Goal: Answer question/provide support

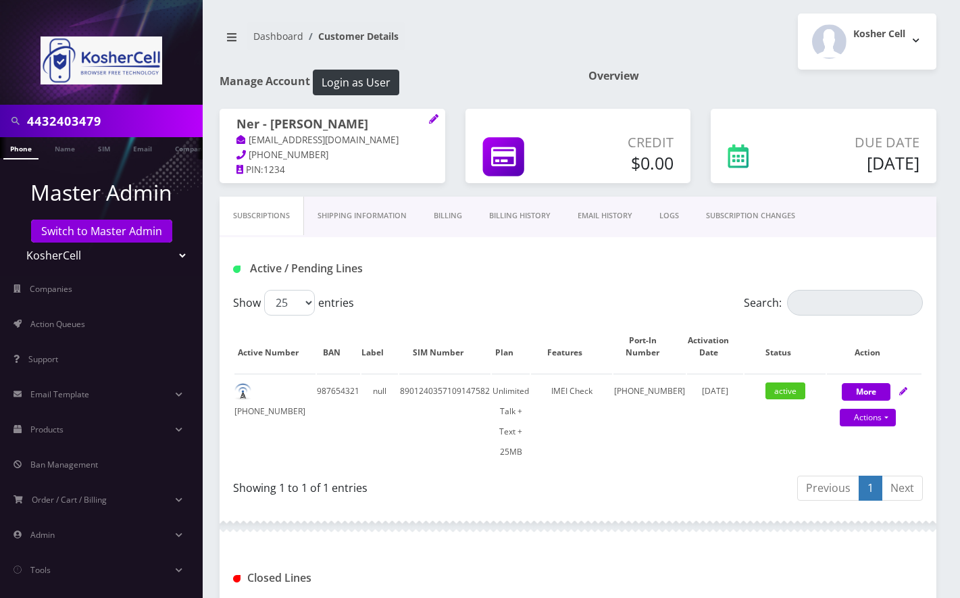
scroll to position [403, 0]
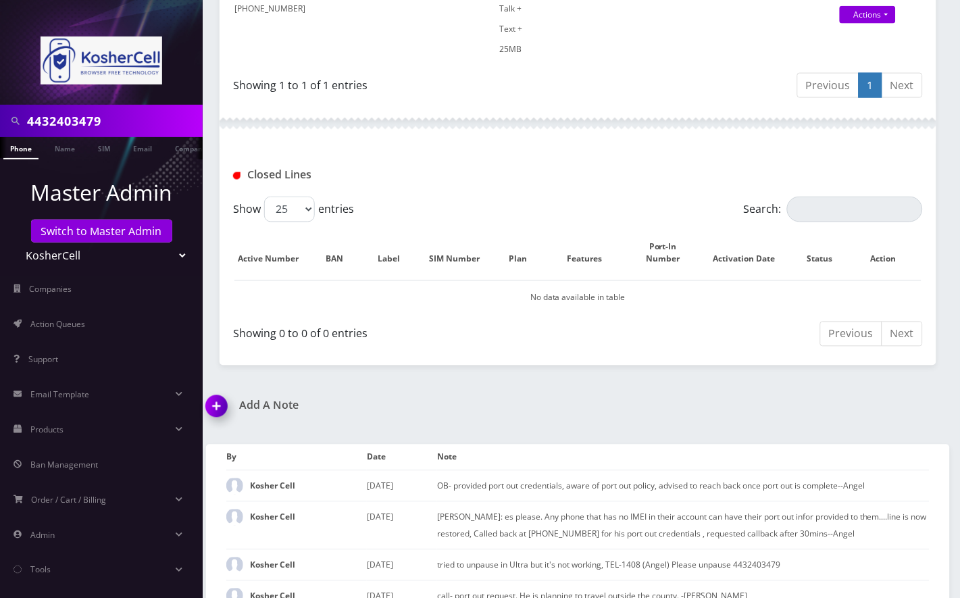
click at [110, 255] on select "Teltik Production My Link Mobile VennMobile Unlimited Advanced LTE Rexing Inc D…" at bounding box center [102, 256] width 172 height 26
select select "1"
click at [16, 243] on select "Teltik Production My Link Mobile VennMobile Unlimited Advanced LTE Rexing Inc D…" at bounding box center [102, 256] width 172 height 26
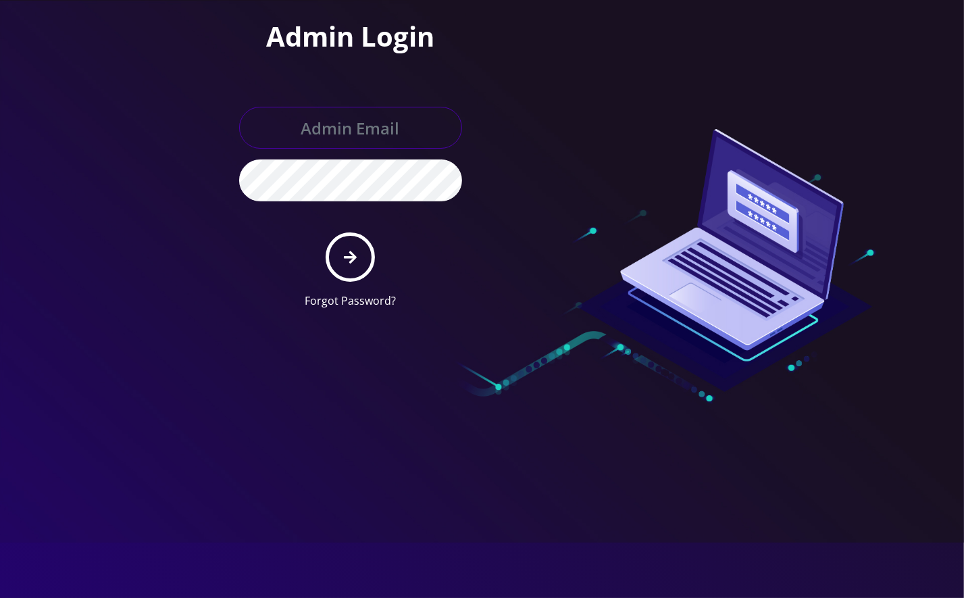
type input "[EMAIL_ADDRESS][DOMAIN_NAME]"
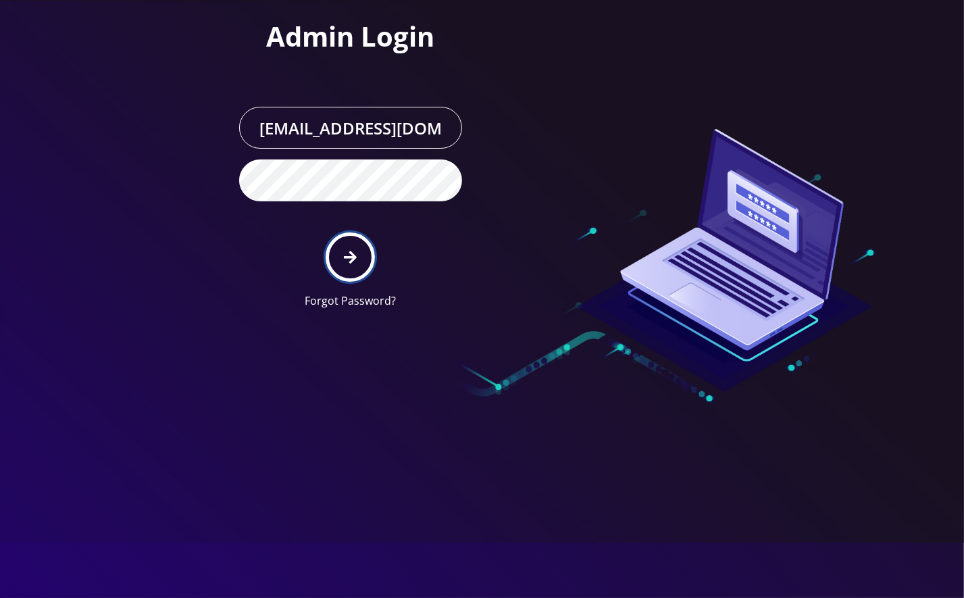
click at [364, 254] on button "submit" at bounding box center [350, 256] width 49 height 49
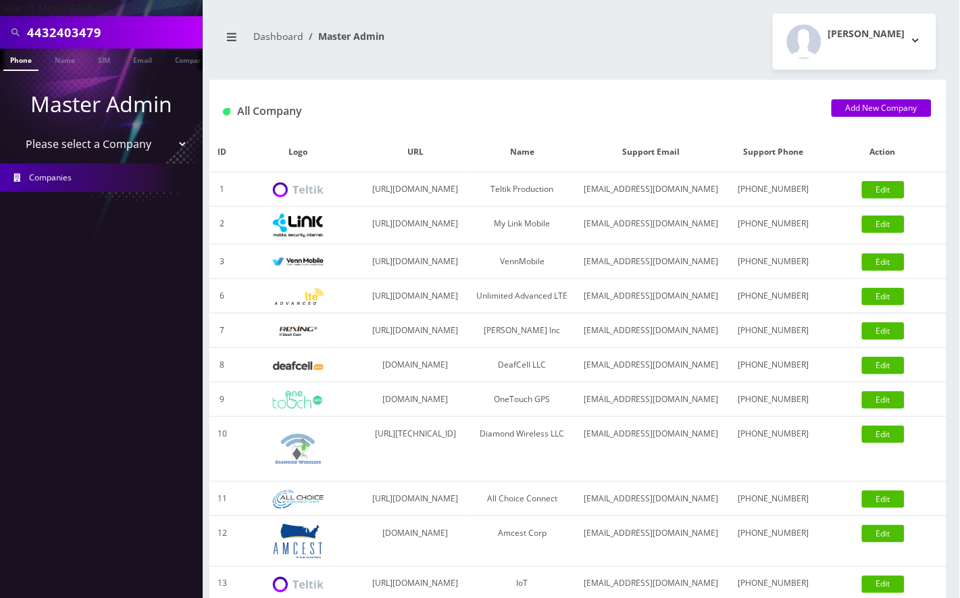
click at [71, 22] on input "4432403479" at bounding box center [113, 33] width 172 height 26
paste input "LTaher ULkadesh"
type input "LTaher ULkadesh"
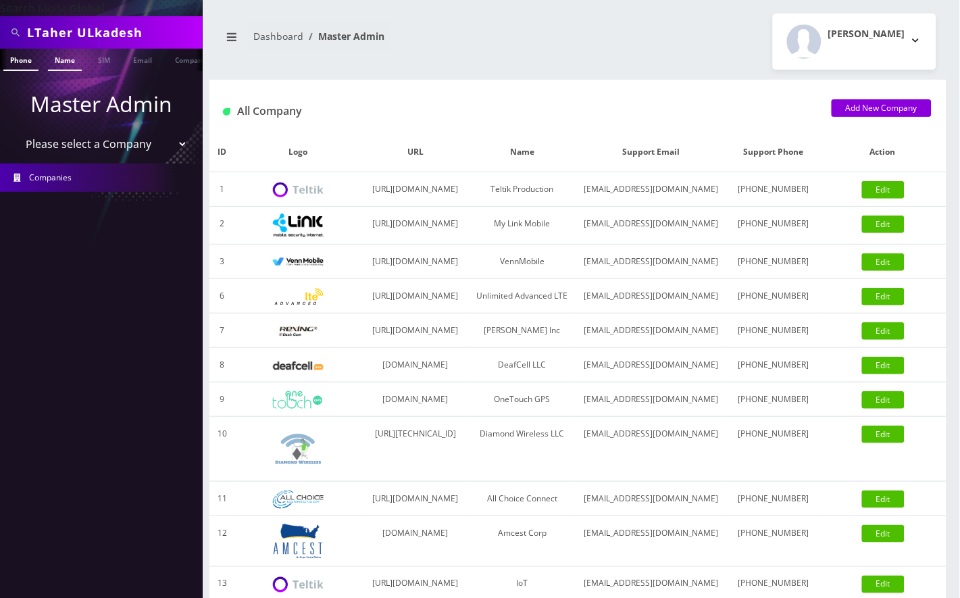
click at [69, 57] on link "Name" at bounding box center [65, 60] width 34 height 22
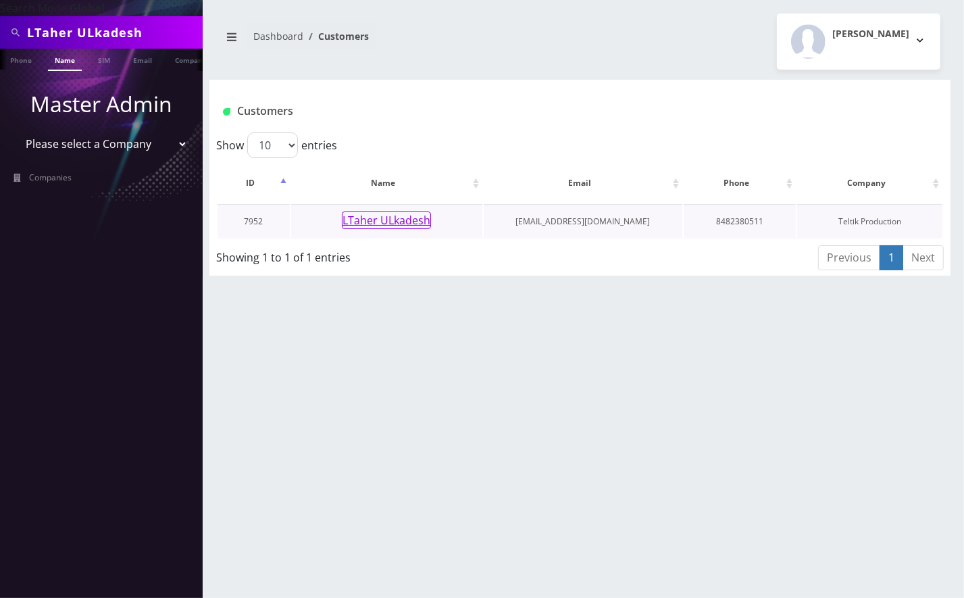
click at [393, 217] on button "LTaher ULkadesh" at bounding box center [386, 221] width 89 height 18
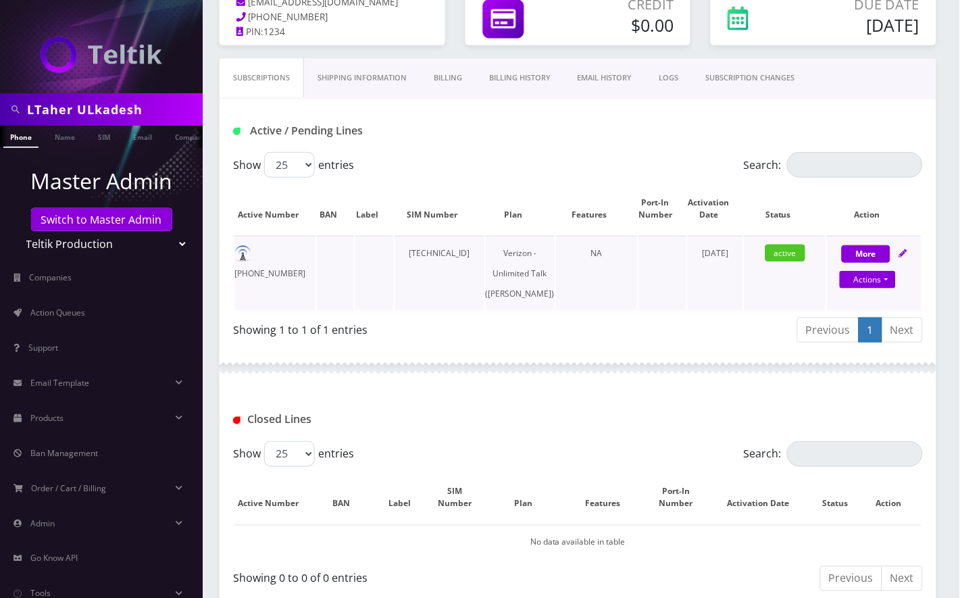
scroll to position [51, 0]
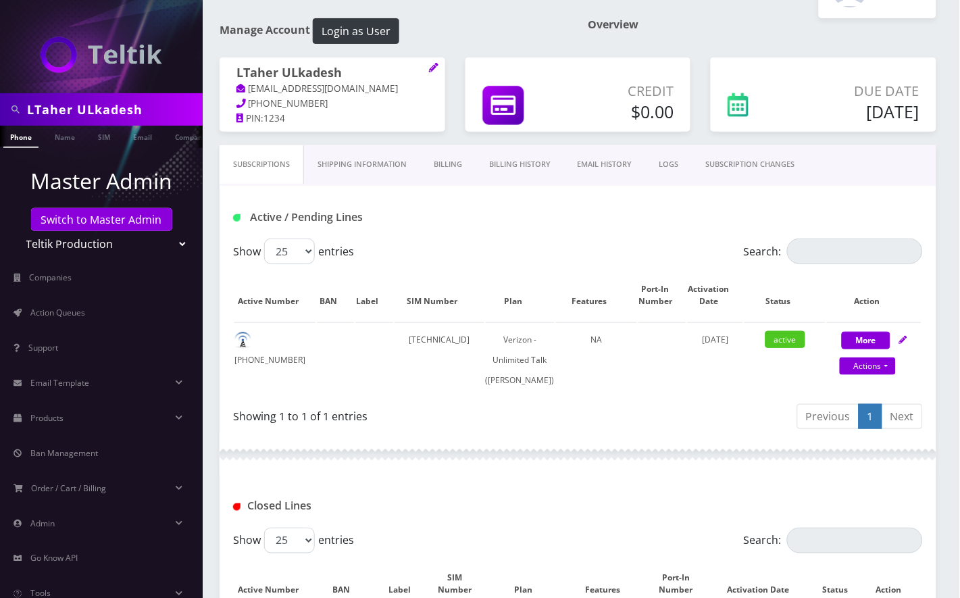
click at [452, 162] on link "Billing" at bounding box center [447, 164] width 55 height 39
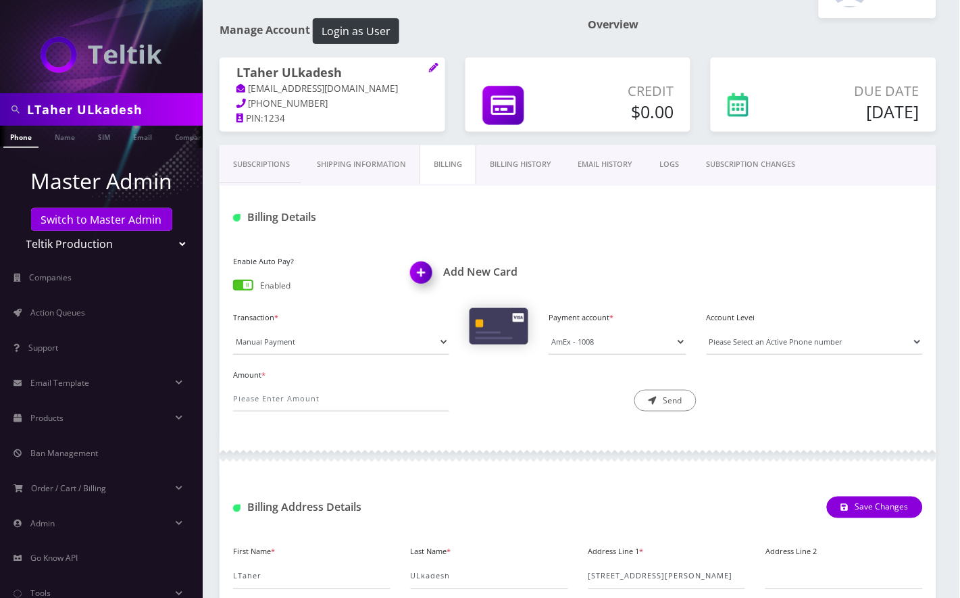
click at [526, 164] on link "Billing History" at bounding box center [520, 164] width 89 height 39
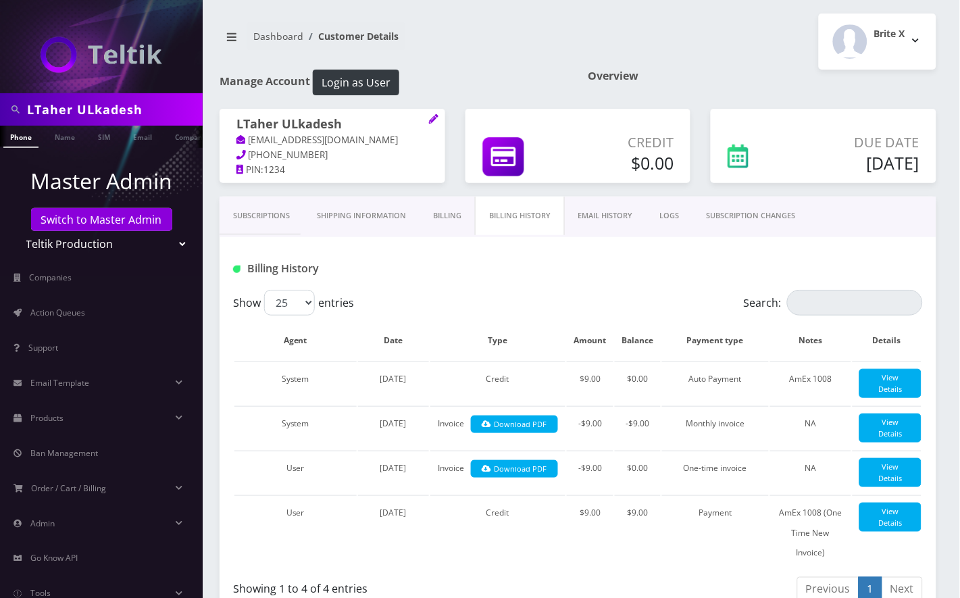
click at [258, 216] on link "Subscriptions" at bounding box center [262, 216] width 84 height 39
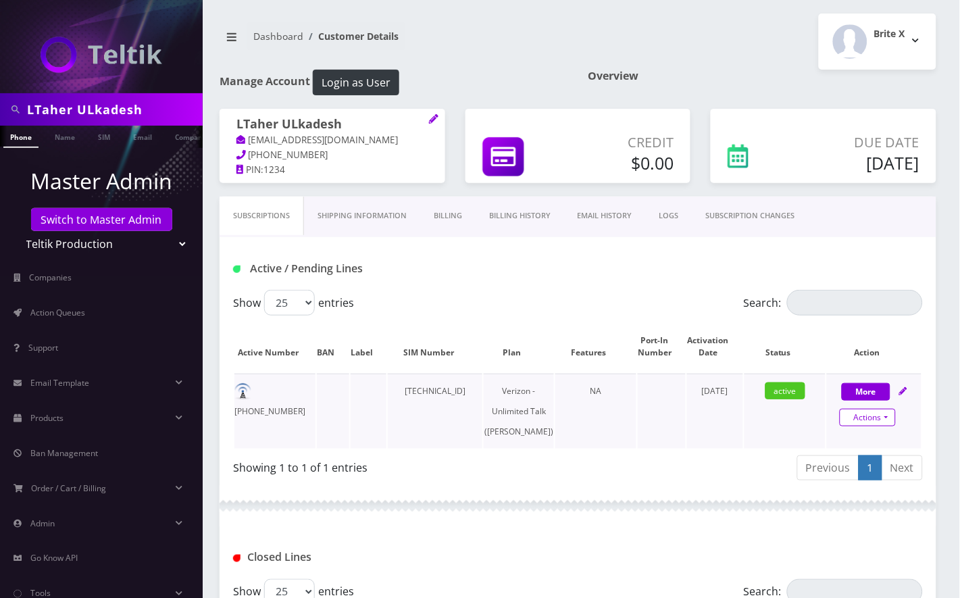
click at [866, 415] on link "Actions" at bounding box center [868, 418] width 56 height 18
select select "459"
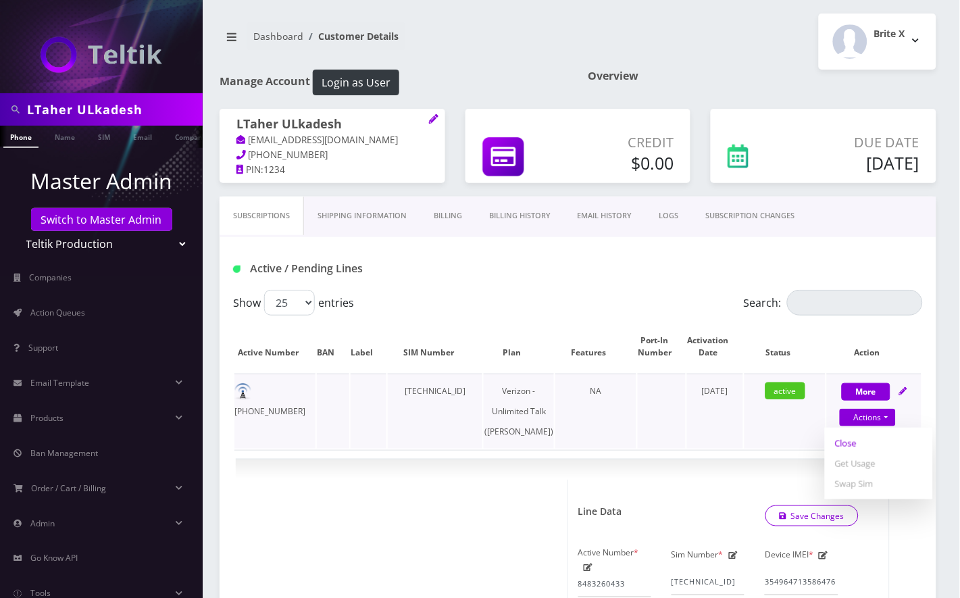
click at [848, 441] on link "Close" at bounding box center [879, 443] width 108 height 20
type input "08/20/2025"
select select "459"
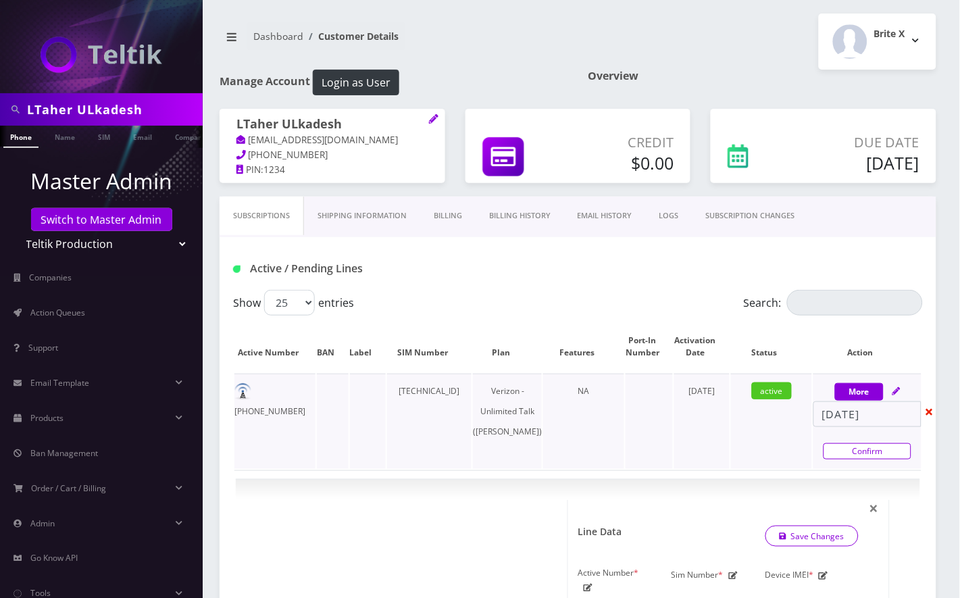
click at [857, 449] on link "Confirm" at bounding box center [868, 451] width 88 height 16
select select "459"
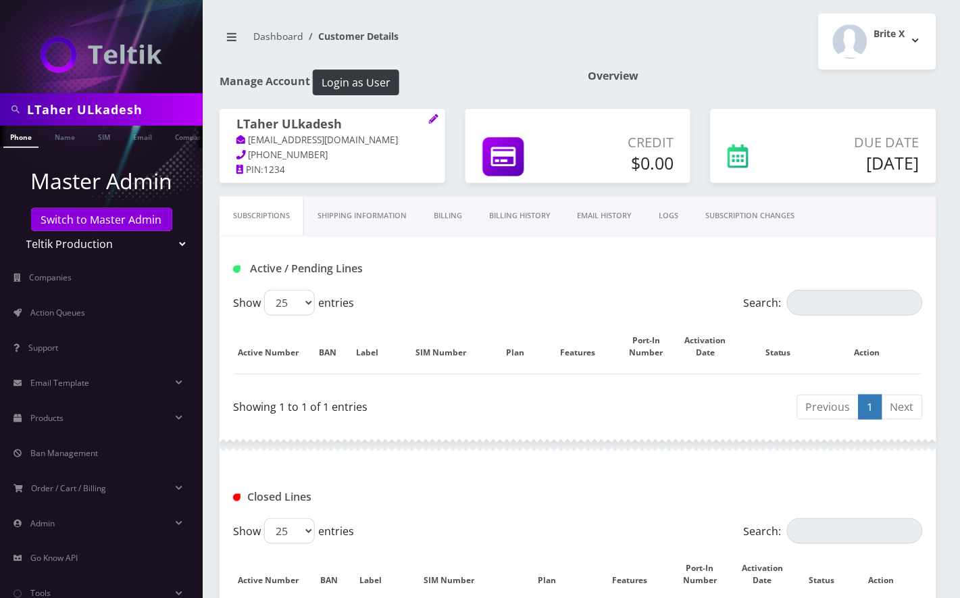
click at [448, 215] on link "Billing" at bounding box center [447, 216] width 55 height 39
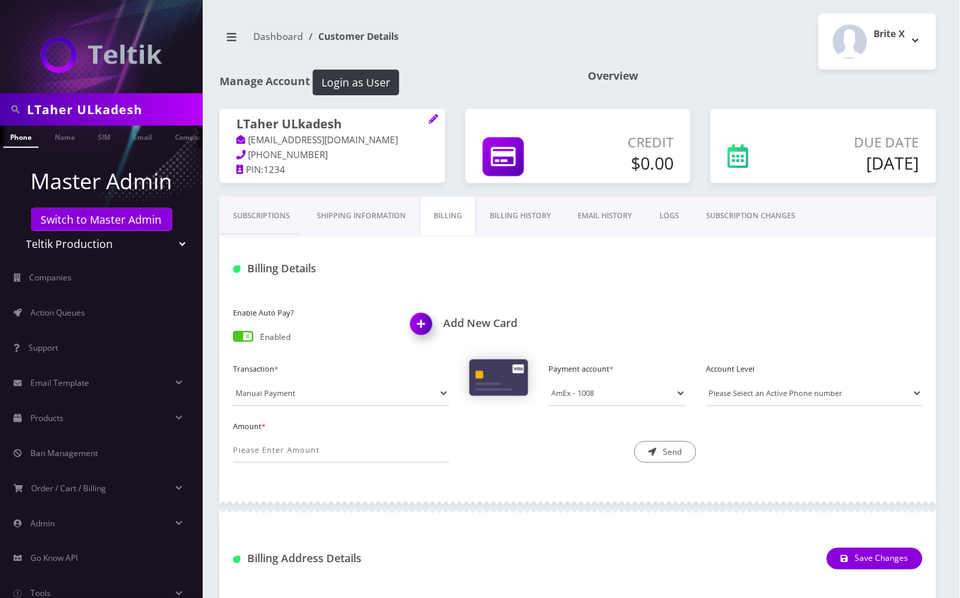
click at [240, 337] on span at bounding box center [243, 336] width 20 height 11
click at [233, 339] on input "checkbox" at bounding box center [233, 339] width 0 height 0
click at [268, 218] on link "Subscriptions" at bounding box center [262, 216] width 84 height 39
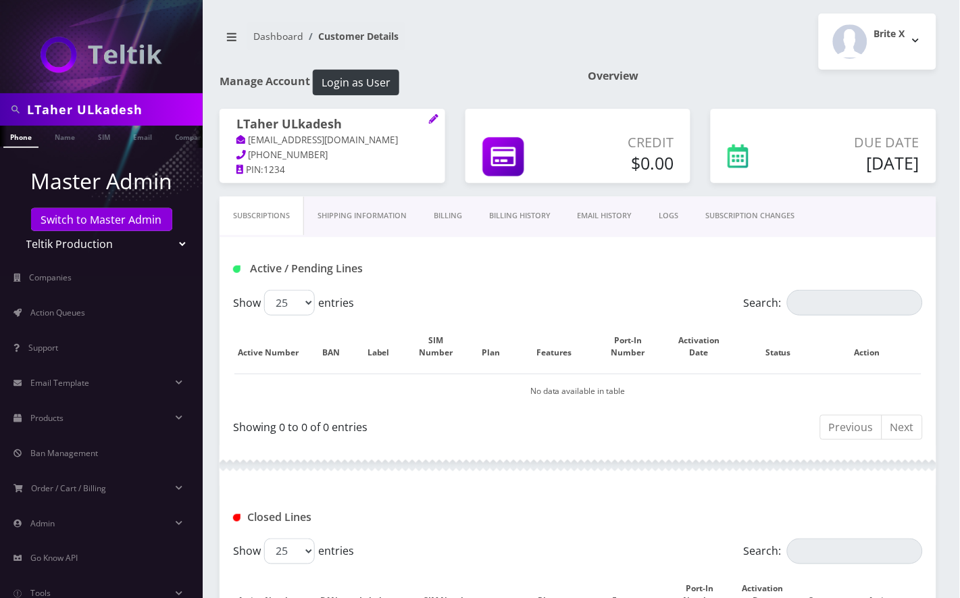
click at [448, 220] on link "Billing" at bounding box center [447, 216] width 55 height 39
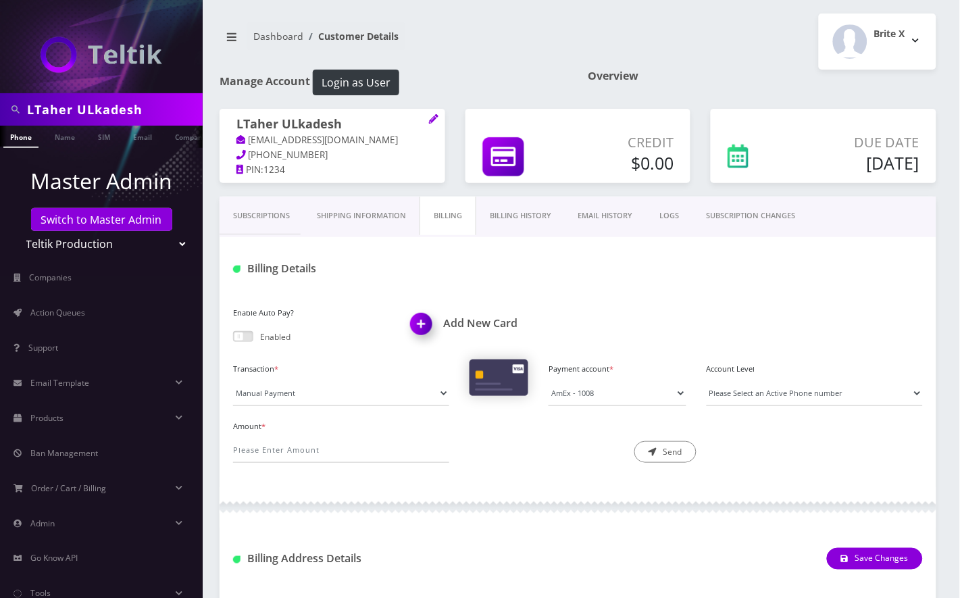
click at [372, 126] on h1 "LTaher ULkadesh" at bounding box center [333, 125] width 192 height 16
click at [70, 135] on link "Name" at bounding box center [65, 137] width 34 height 22
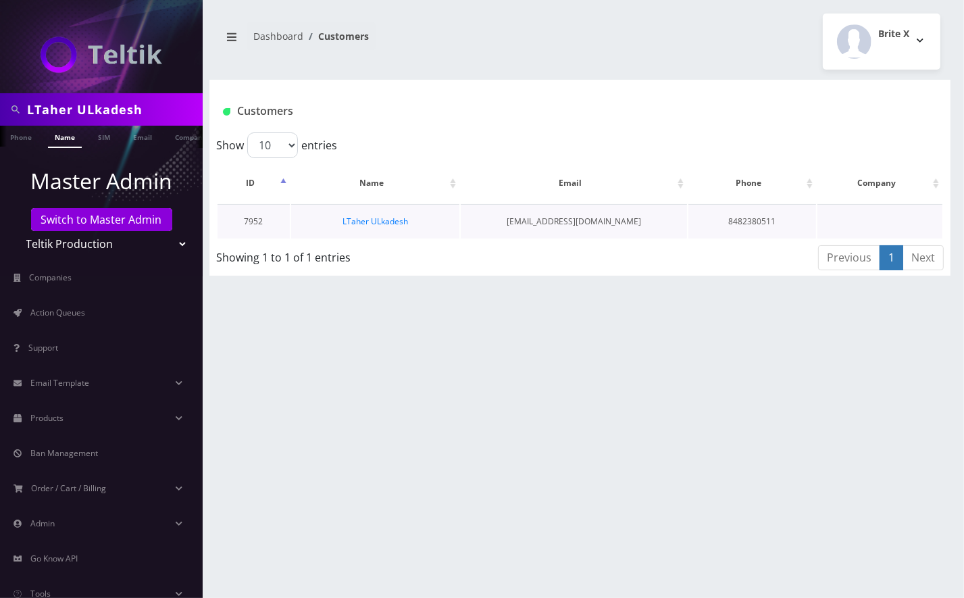
click at [431, 220] on td "LTaher ULkadesh" at bounding box center [375, 221] width 168 height 34
copy tr "LTaher ULkadesh"
click at [385, 219] on link "LTaher ULkadesh" at bounding box center [376, 221] width 66 height 11
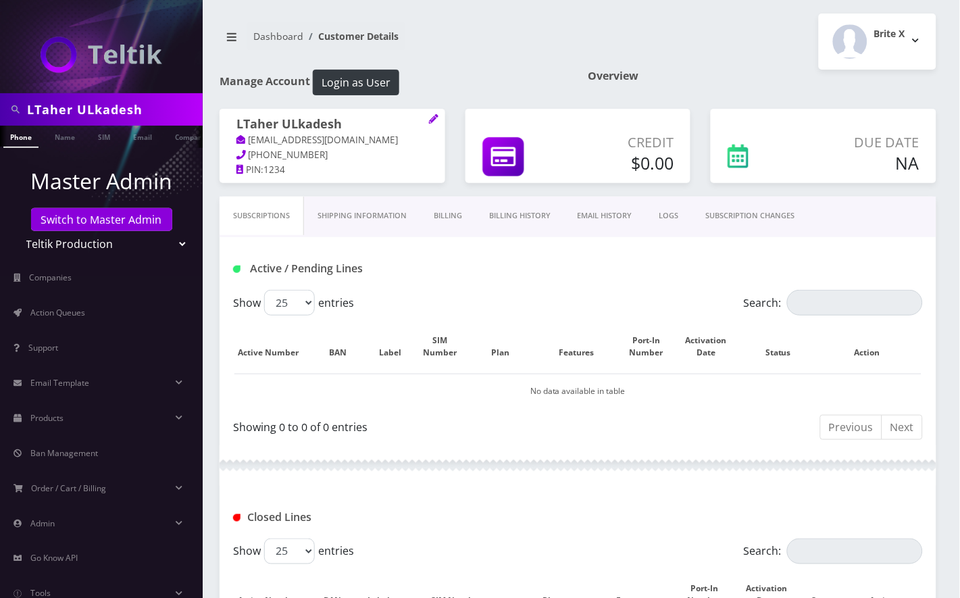
click at [525, 219] on link "Billing History" at bounding box center [520, 216] width 89 height 39
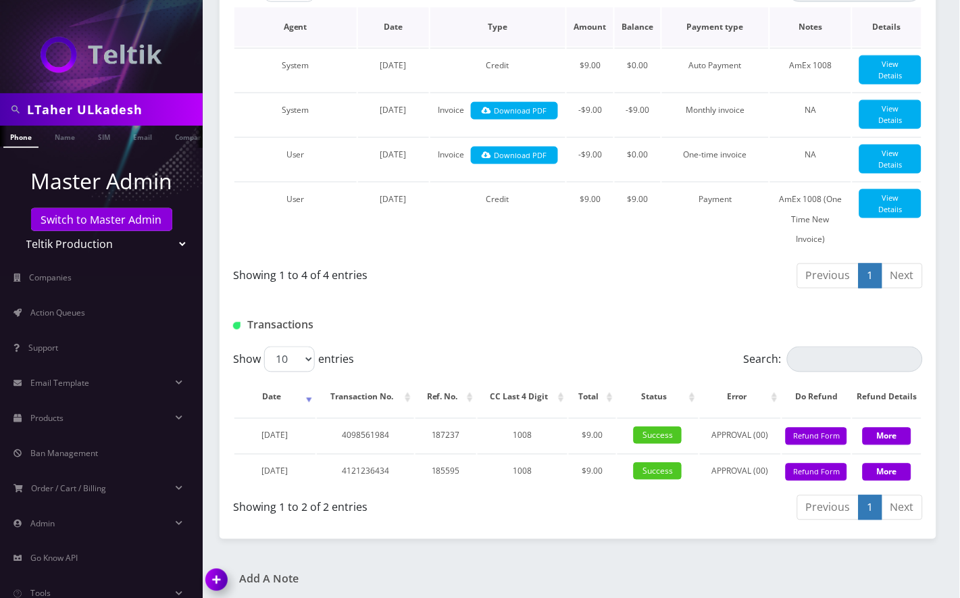
scroll to position [337, 0]
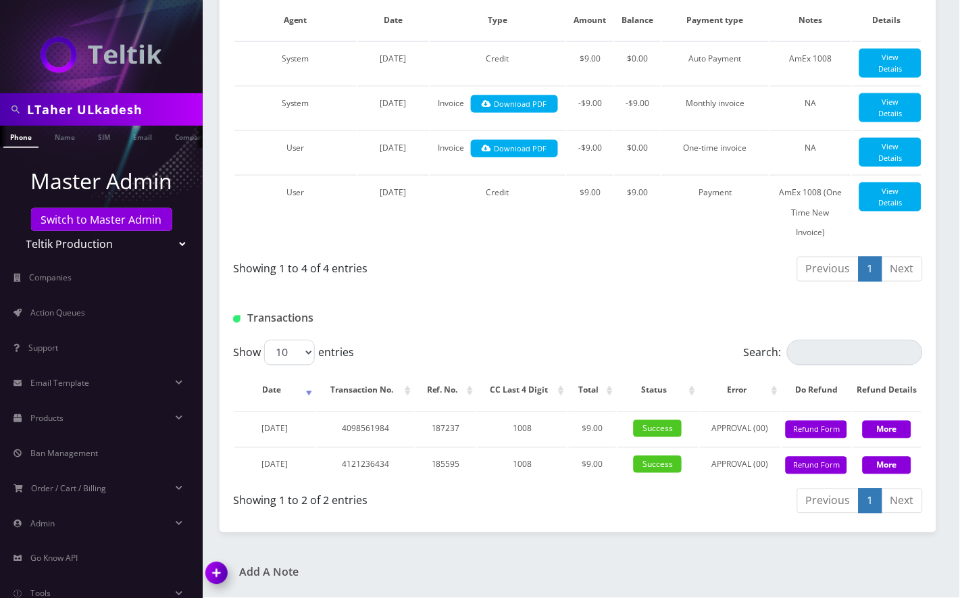
click at [230, 570] on img at bounding box center [219, 578] width 40 height 40
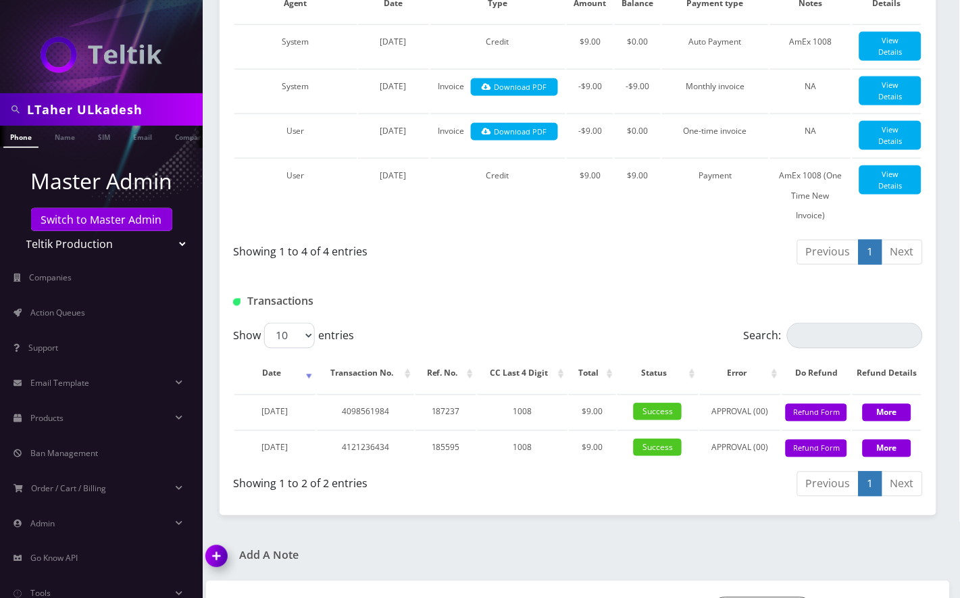
scroll to position [414, 0]
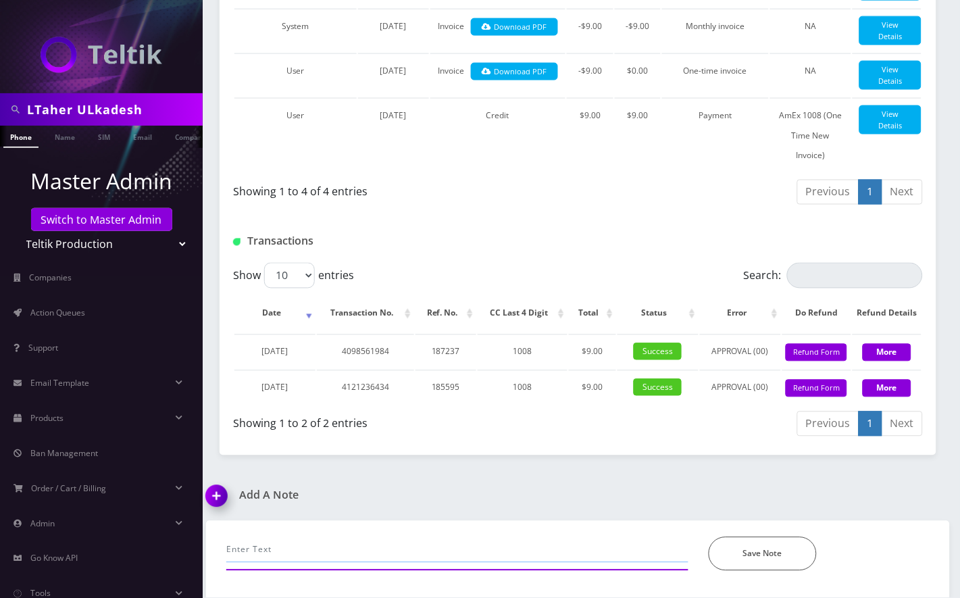
click at [275, 547] on input "text" at bounding box center [457, 550] width 462 height 26
paste input "@channel @[PERSON_NAME] [PERSON_NAME] requested to cancel LTaher ULkadesh [DATE…"
type input "email: @channel @[PERSON_NAME] [PERSON_NAME] requested to cancel LTaher ULkades…"
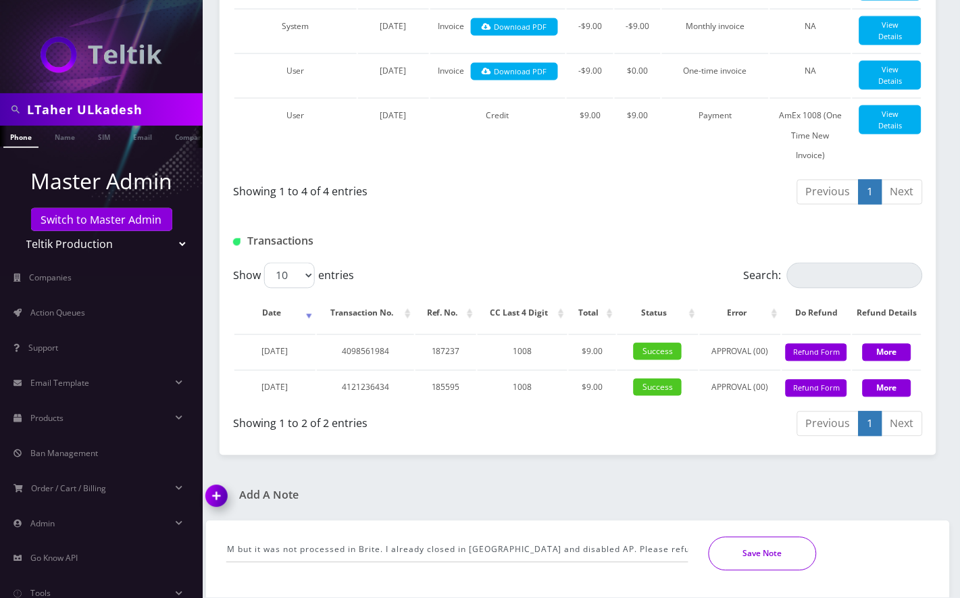
click at [733, 562] on button "Save Note" at bounding box center [763, 554] width 108 height 34
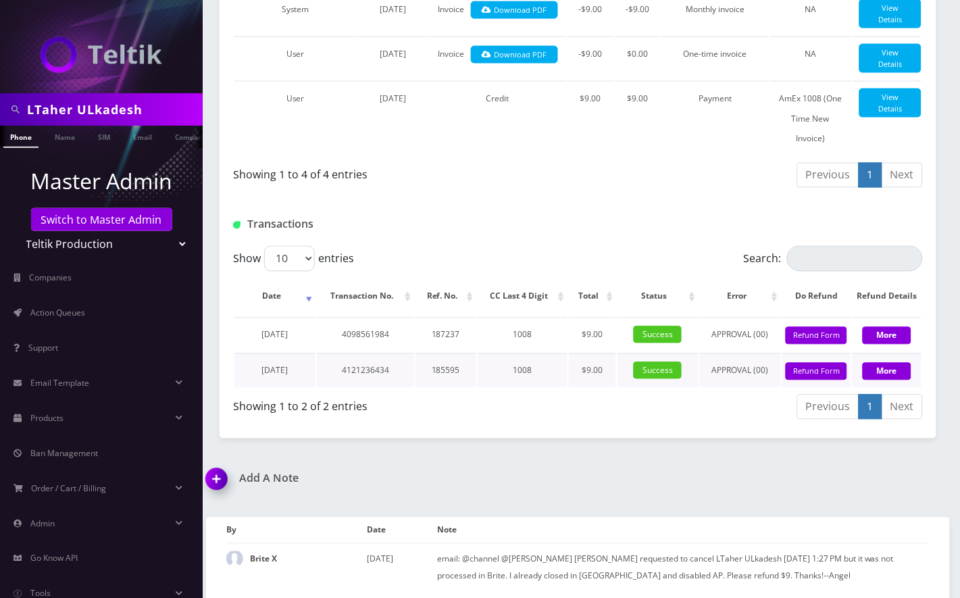
scroll to position [435, 0]
